Goal: Book appointment/travel/reservation

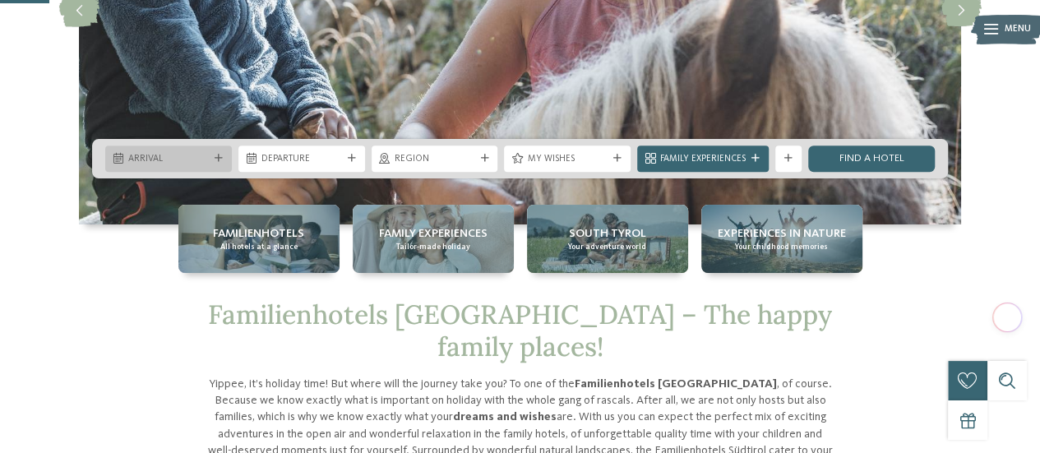
click at [202, 157] on span "Arrival" at bounding box center [168, 159] width 81 height 13
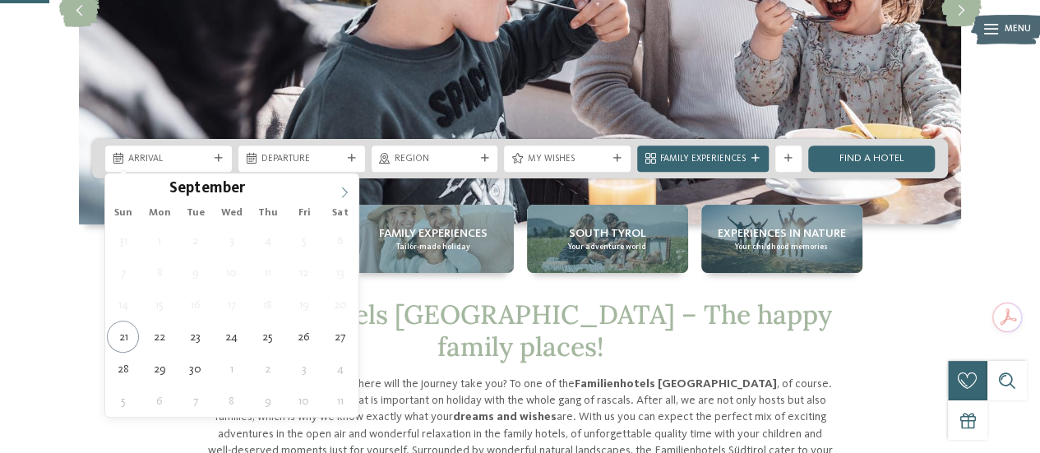
click at [342, 192] on icon at bounding box center [345, 193] width 12 height 12
click at [342, 193] on icon at bounding box center [345, 193] width 12 height 12
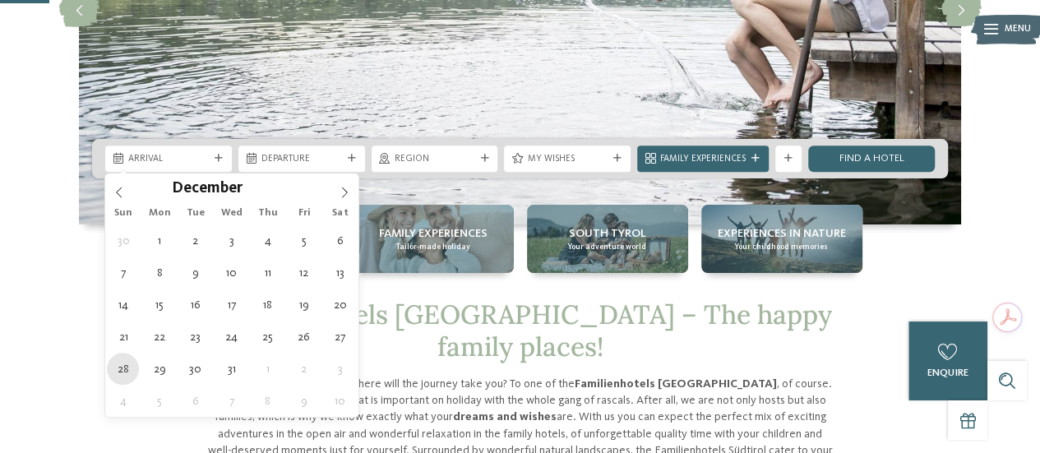
type div "28.12.2025"
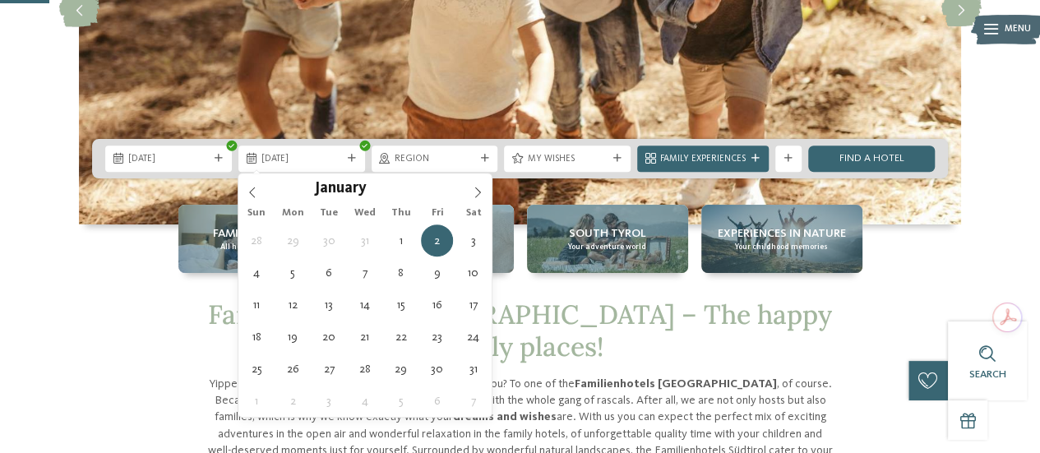
click at [348, 161] on icon at bounding box center [352, 159] width 8 height 8
type div "01.01.2026"
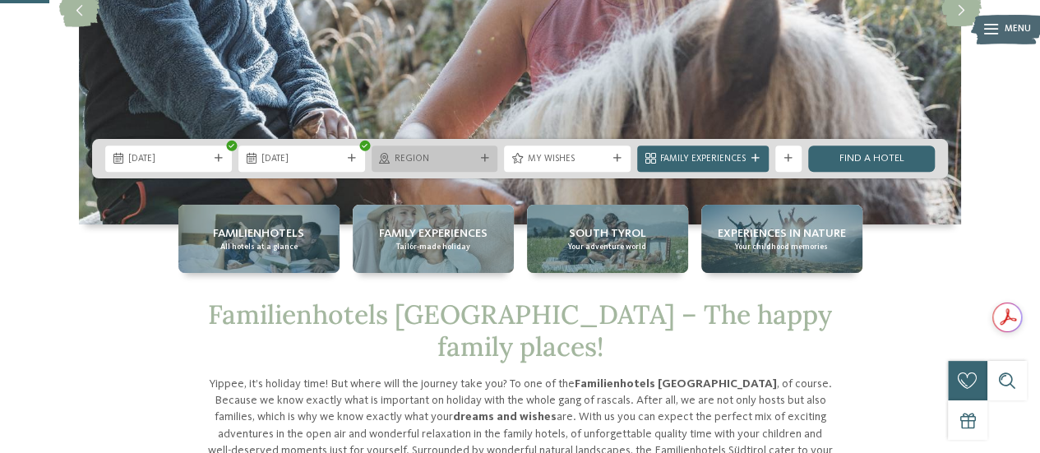
click at [468, 158] on span "Region" at bounding box center [435, 159] width 81 height 13
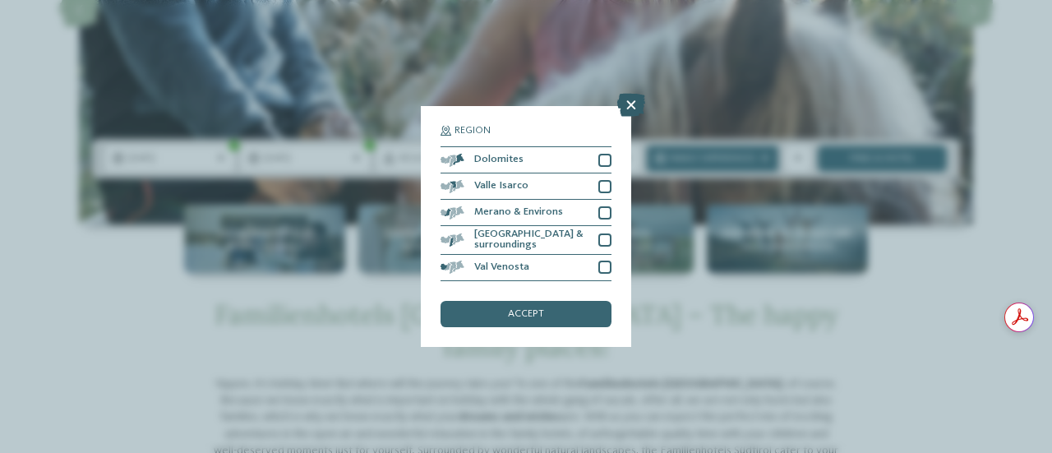
click at [635, 104] on icon at bounding box center [631, 105] width 28 height 23
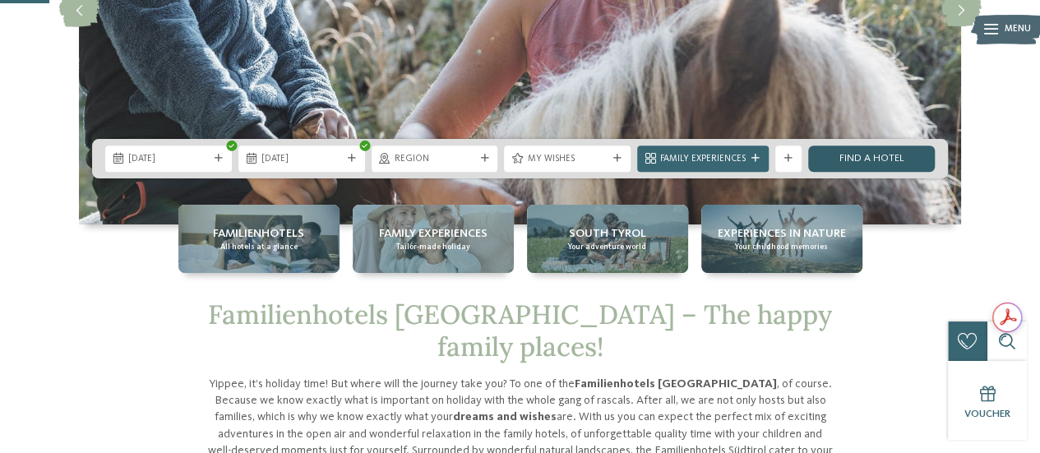
click at [884, 162] on link "Find a hotel" at bounding box center [871, 158] width 127 height 26
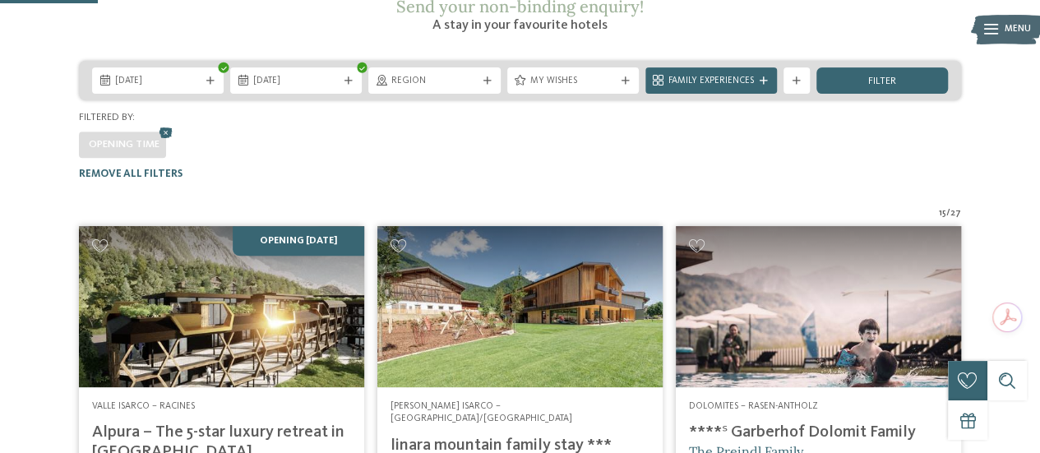
scroll to position [273, 0]
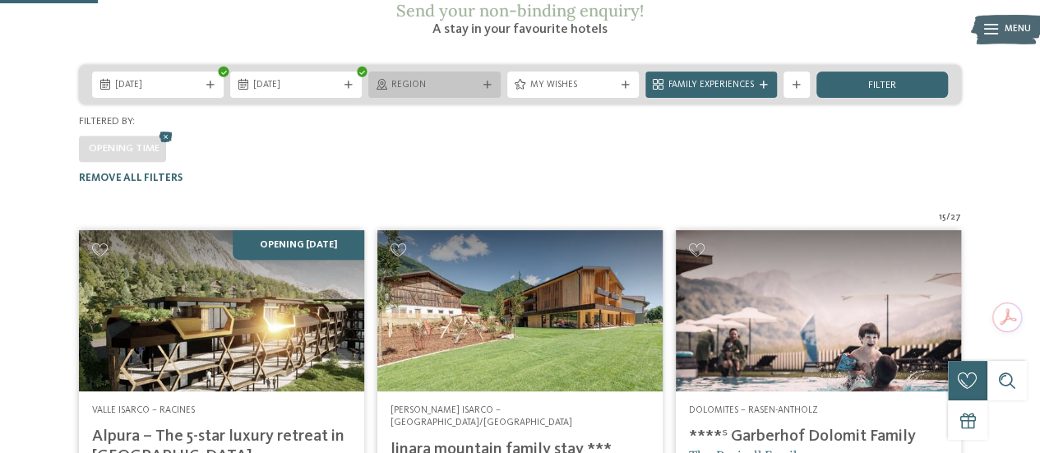
click at [487, 72] on div "Region" at bounding box center [434, 85] width 132 height 26
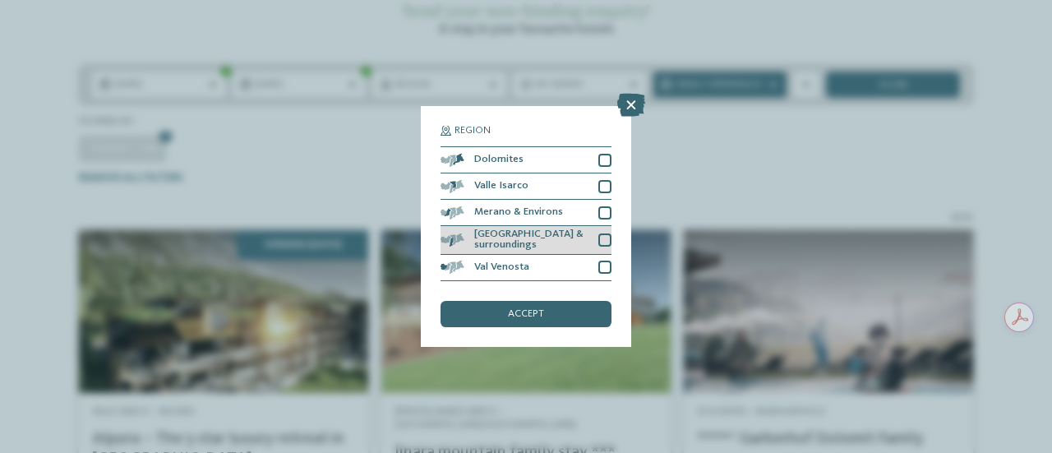
click at [605, 233] on div at bounding box center [604, 239] width 13 height 13
drag, startPoint x: 567, startPoint y: 317, endPoint x: 537, endPoint y: 312, distance: 30.8
click at [537, 312] on span "accept" at bounding box center [526, 314] width 36 height 11
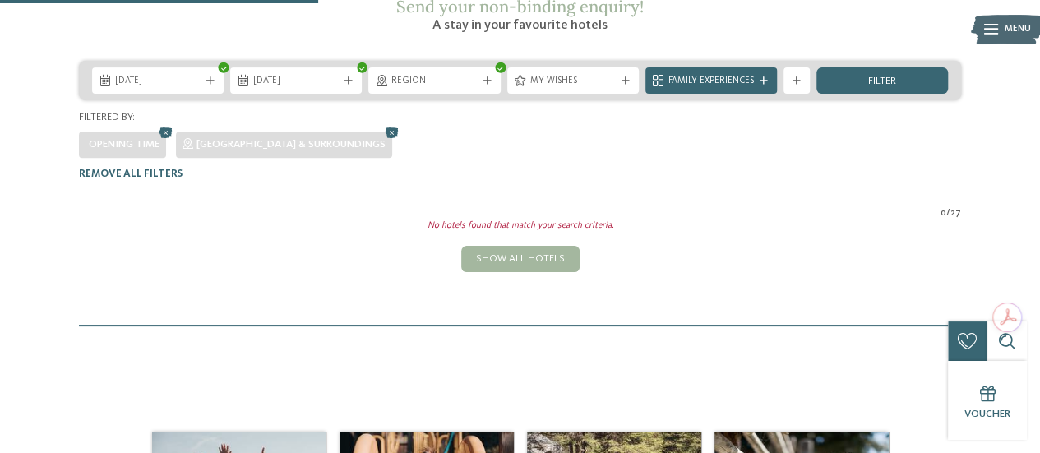
scroll to position [233, 0]
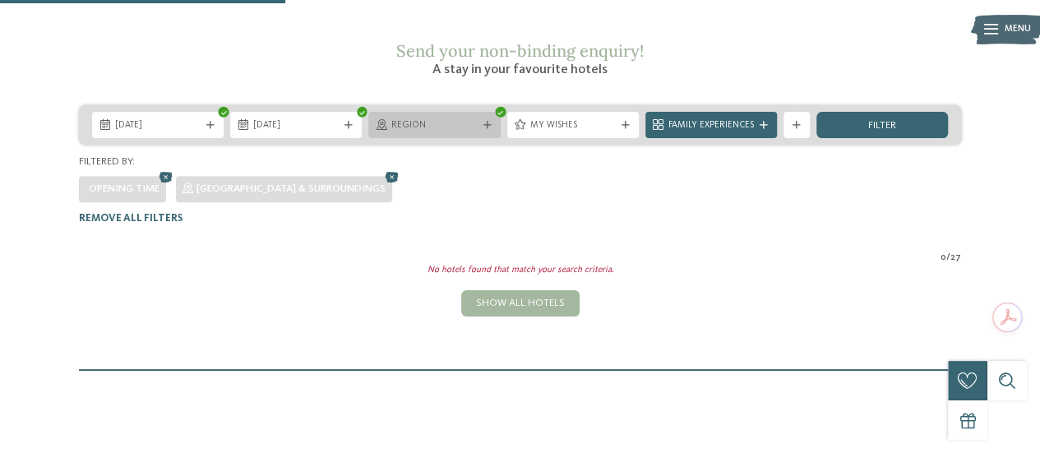
click at [485, 112] on div "Region" at bounding box center [434, 125] width 132 height 26
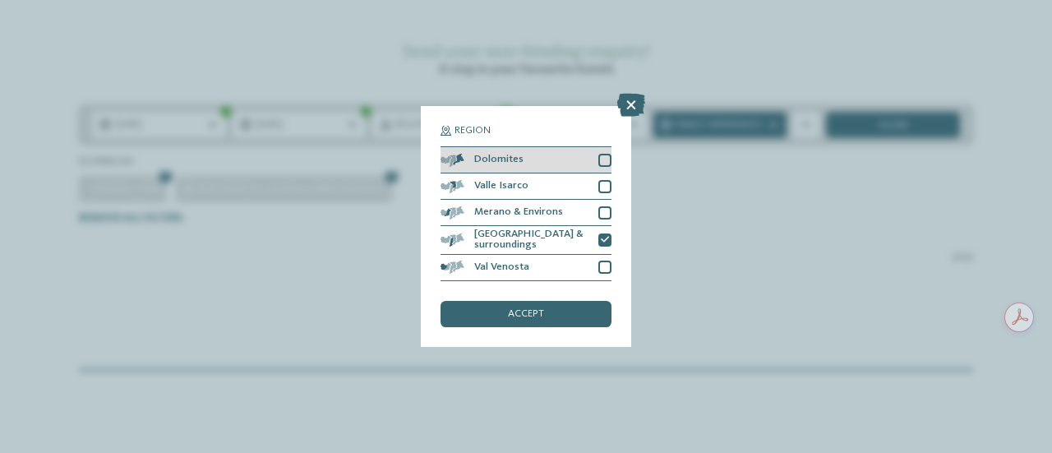
click at [604, 162] on div at bounding box center [604, 160] width 13 height 13
click at [528, 316] on span "accept" at bounding box center [526, 314] width 36 height 11
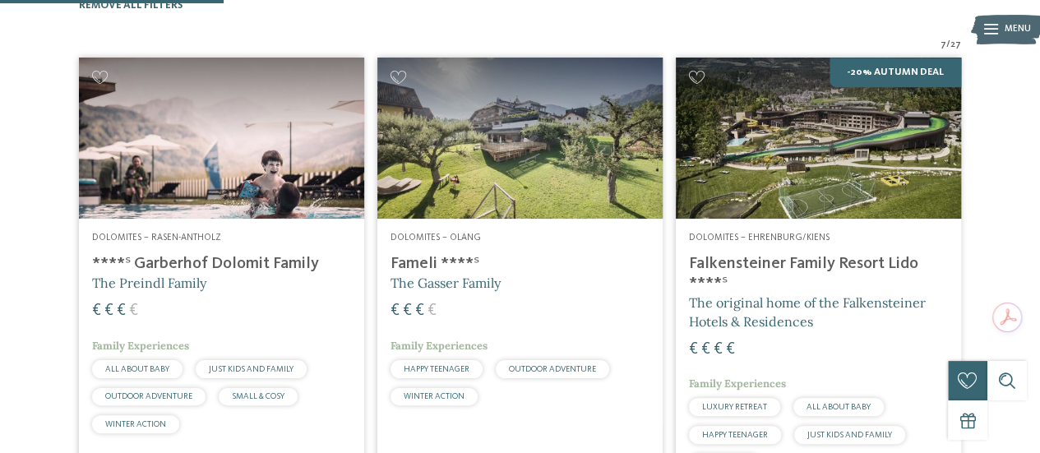
scroll to position [447, 0]
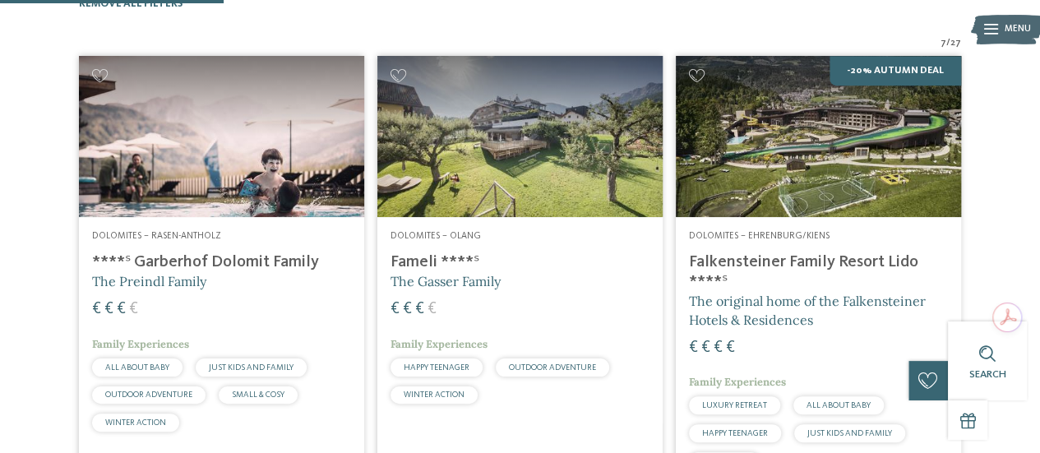
click at [264, 252] on h4 "****ˢ Garberhof Dolomit Family" at bounding box center [221, 262] width 259 height 20
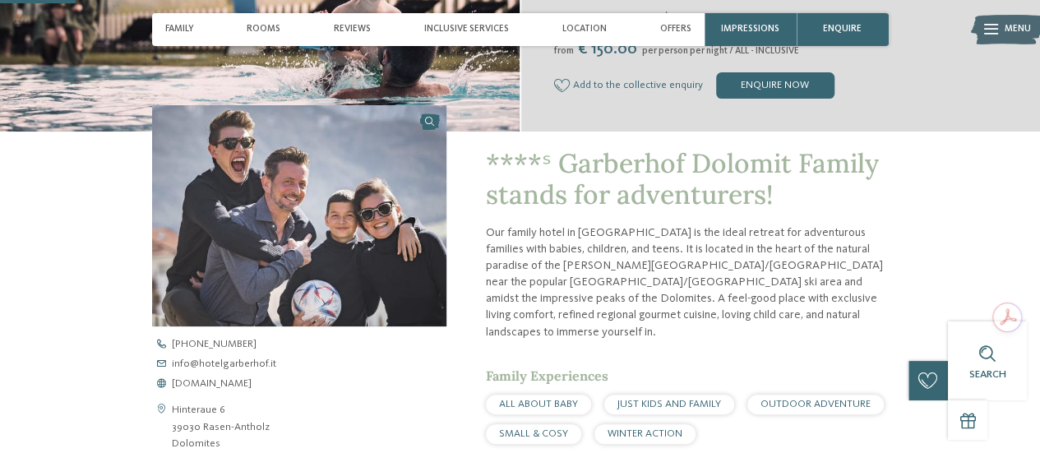
scroll to position [326, 0]
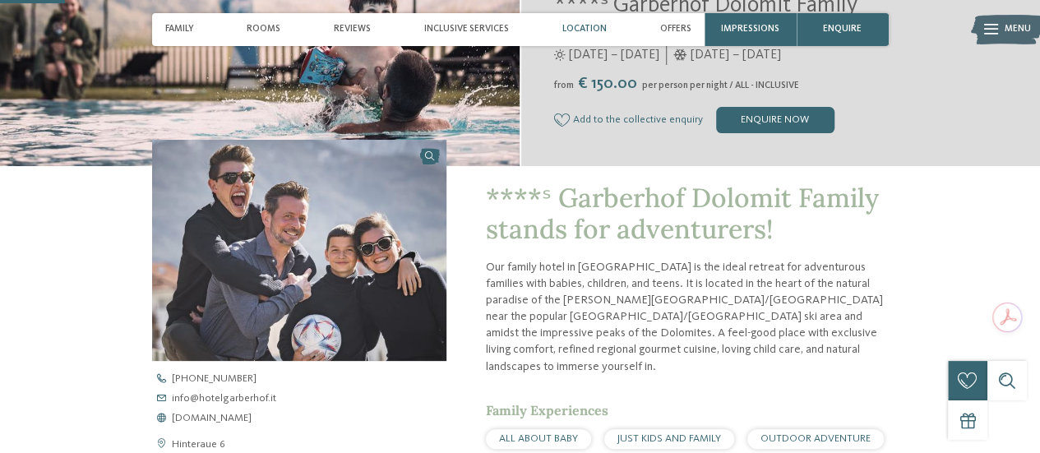
click at [582, 28] on span "Location" at bounding box center [584, 29] width 44 height 11
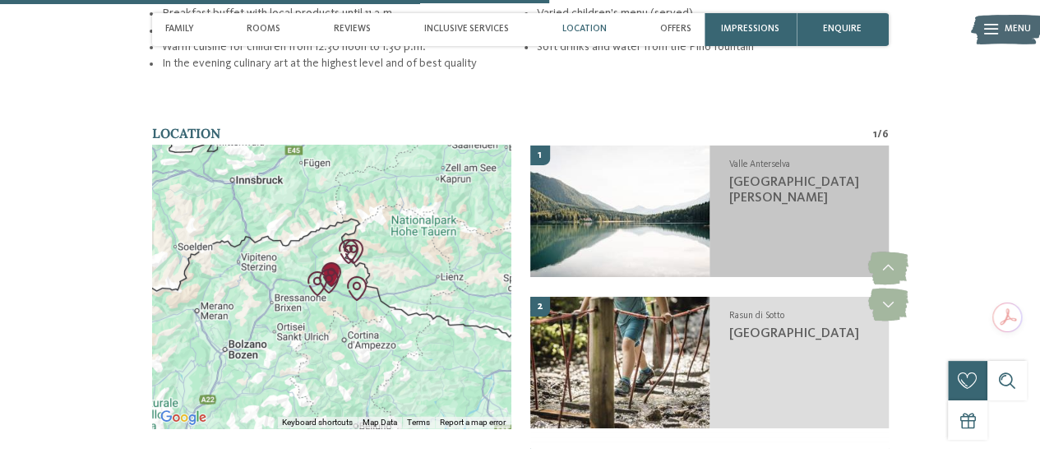
scroll to position [2775, 0]
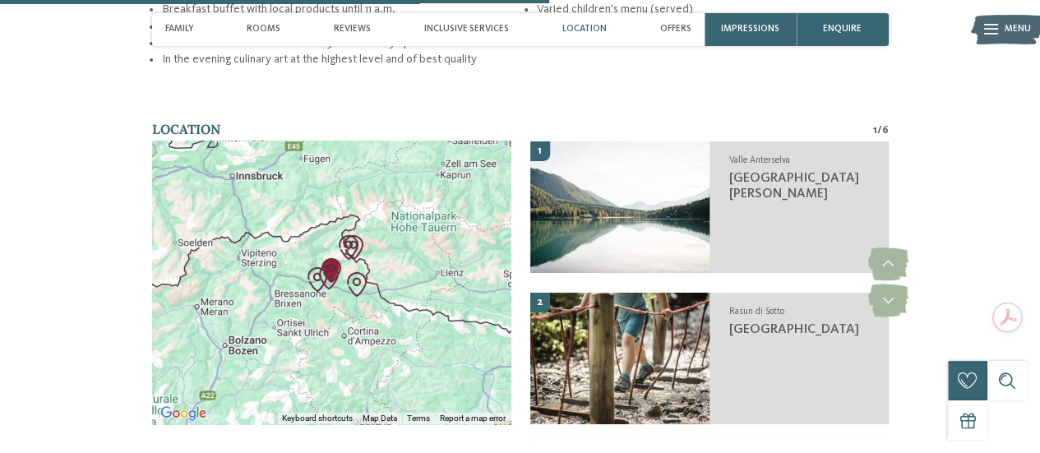
click at [329, 274] on div at bounding box center [331, 282] width 358 height 283
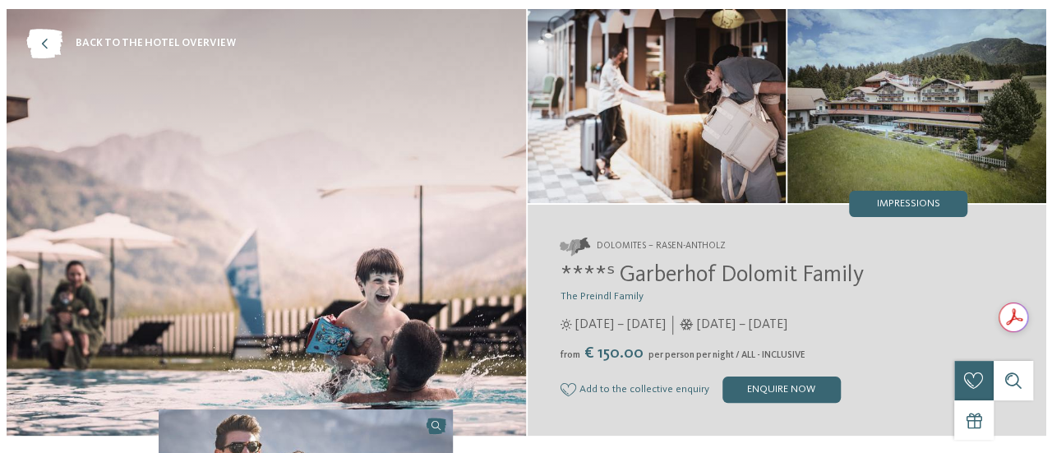
scroll to position [0, 0]
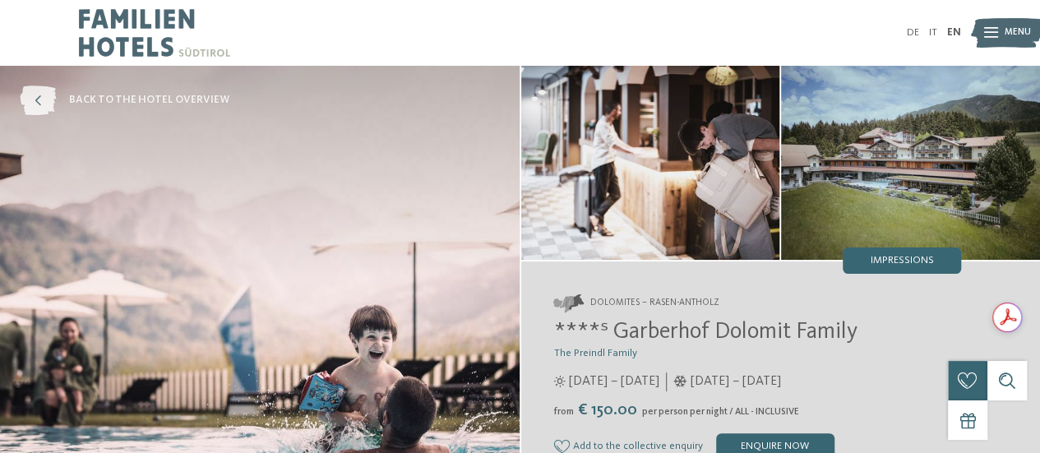
click at [47, 99] on icon at bounding box center [38, 100] width 36 height 30
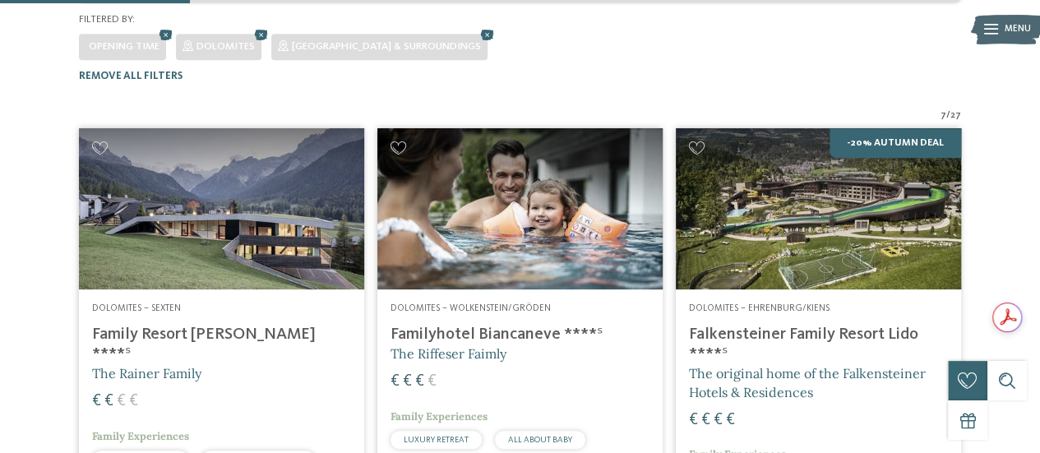
click at [832, 325] on h4 "Falkensteiner Family Resort Lido ****ˢ" at bounding box center [818, 344] width 259 height 39
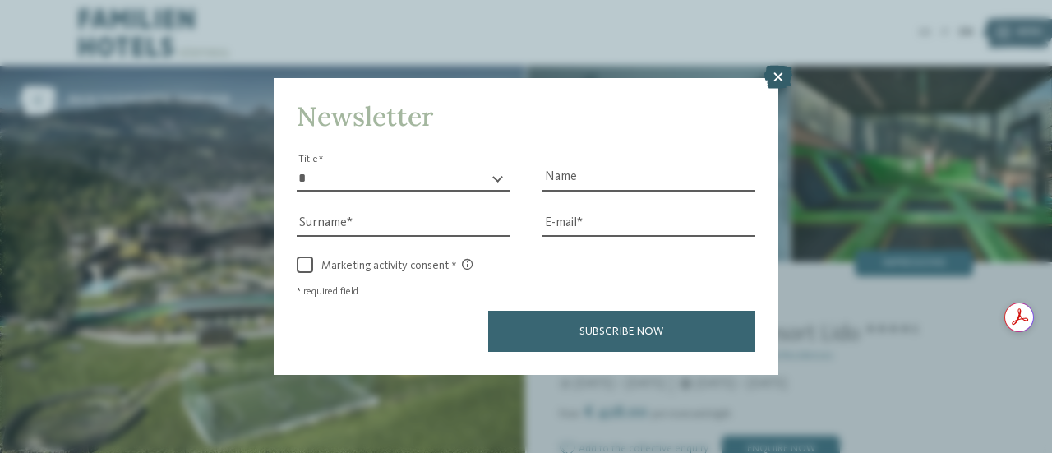
click at [778, 75] on icon at bounding box center [778, 77] width 28 height 23
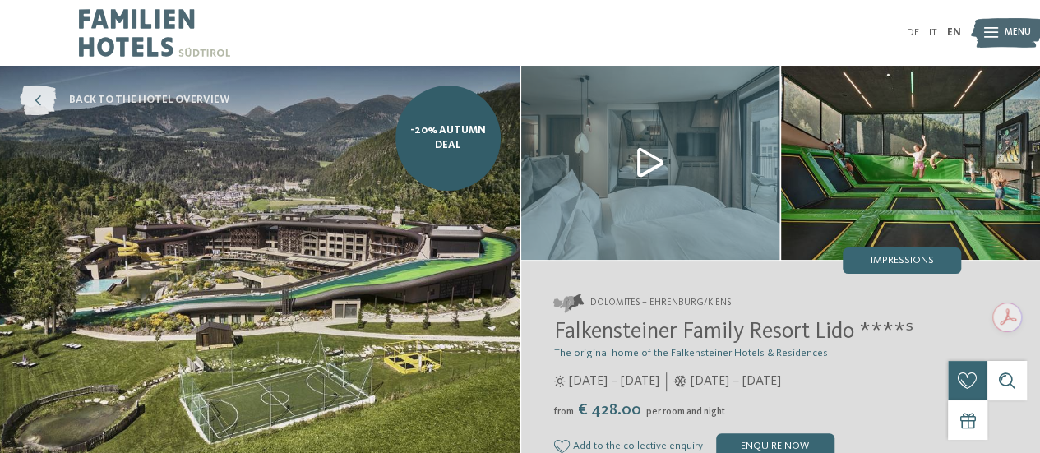
click at [25, 88] on icon at bounding box center [38, 100] width 36 height 30
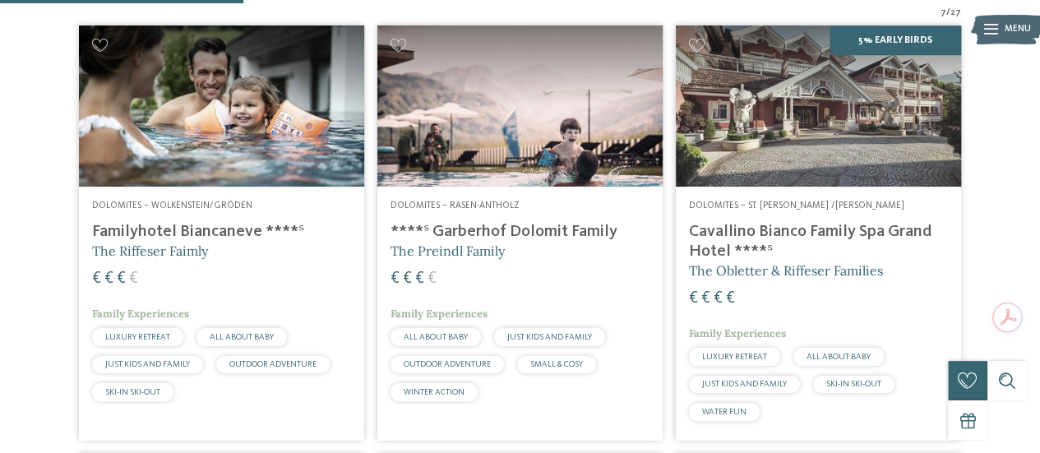
scroll to position [478, 0]
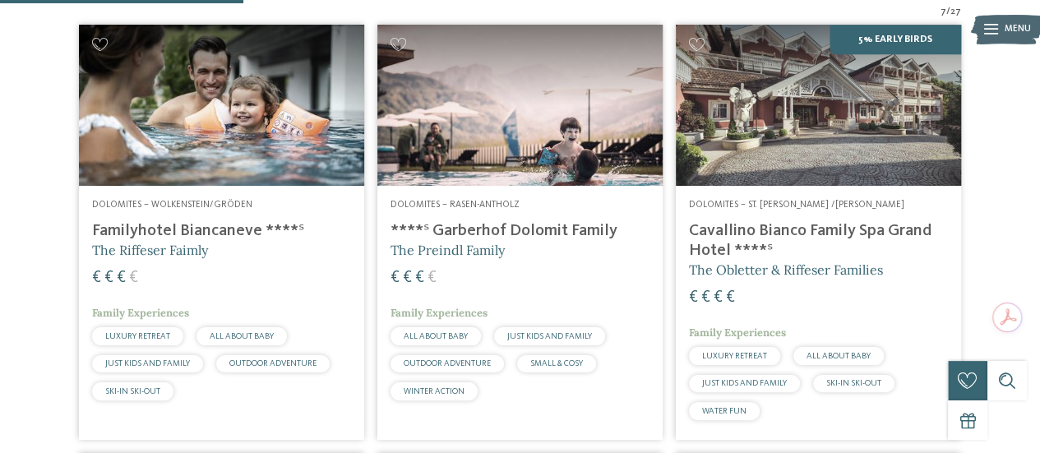
click at [834, 221] on h4 "Cavallino Bianco Family Spa Grand Hotel ****ˢ" at bounding box center [818, 240] width 259 height 39
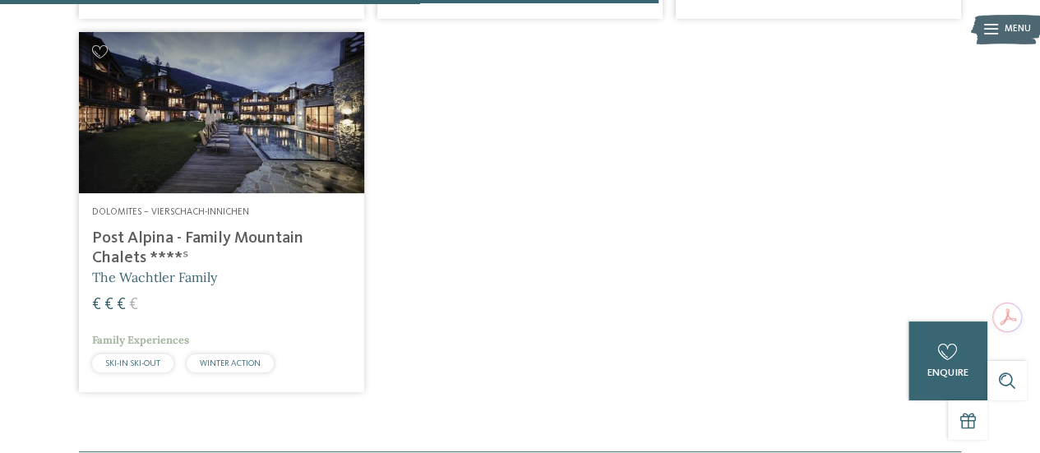
scroll to position [1361, 0]
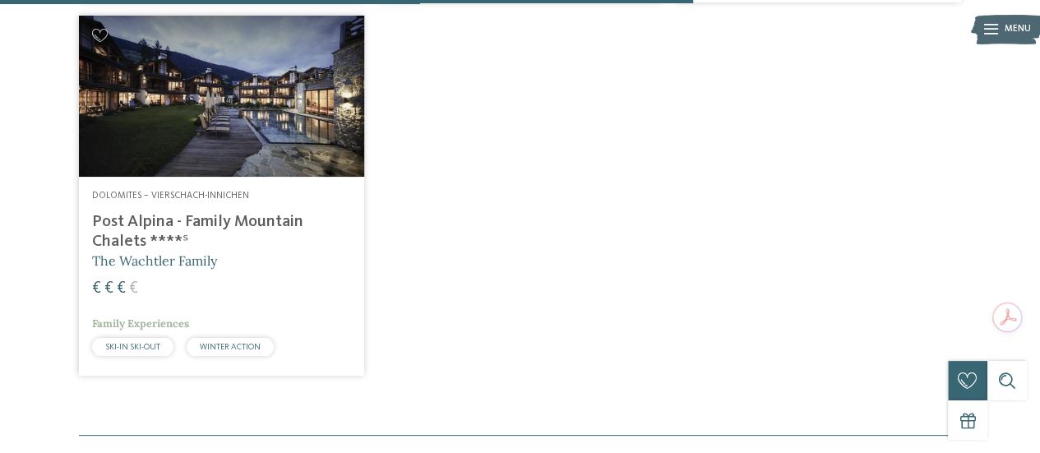
click at [252, 212] on h4 "Post Alpina - Family Mountain Chalets ****ˢ" at bounding box center [221, 231] width 259 height 39
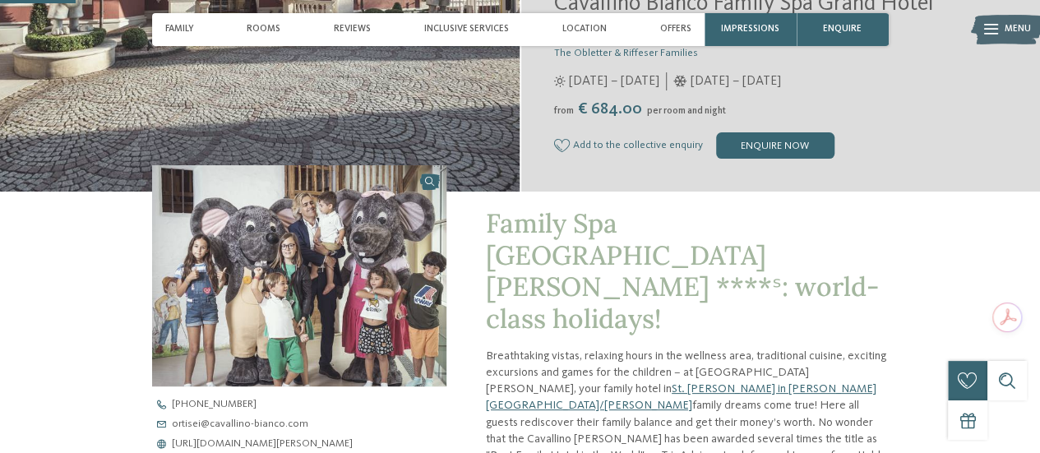
scroll to position [327, 0]
